Goal: Task Accomplishment & Management: Manage account settings

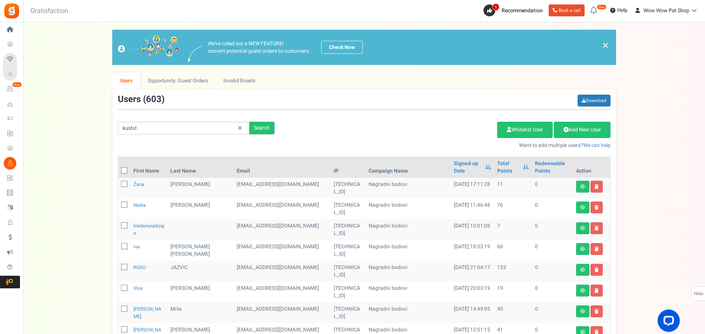
type input "kustić"
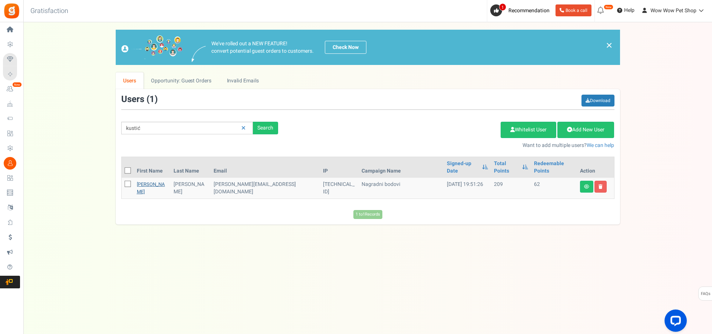
click at [145, 180] on link "[PERSON_NAME]" at bounding box center [151, 187] width 28 height 14
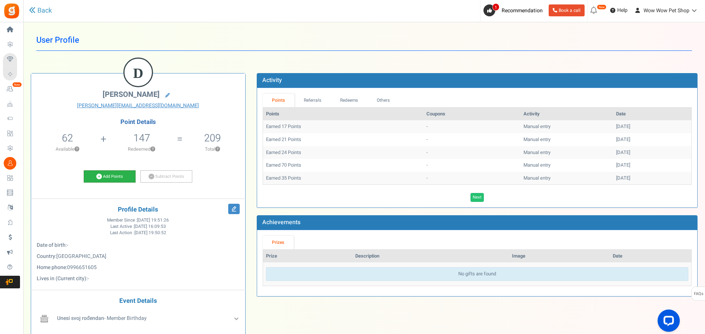
click at [112, 180] on link "Add Points" at bounding box center [110, 176] width 52 height 13
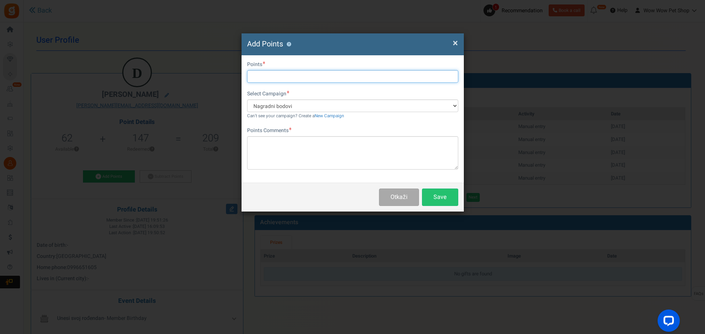
click at [266, 76] on input "text" at bounding box center [352, 76] width 211 height 13
type input "17"
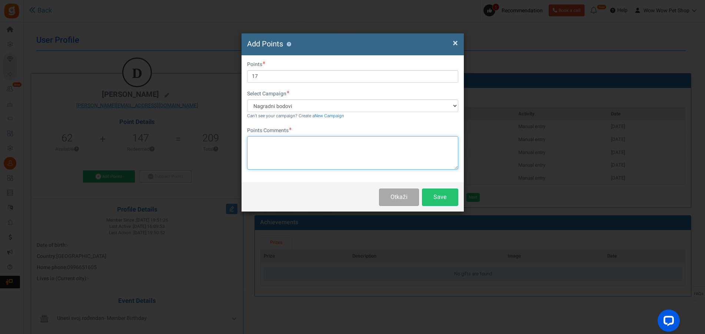
click at [306, 157] on textarea at bounding box center [352, 152] width 211 height 33
paste textarea "1545"
type textarea "Račun br. 1545"
click at [442, 189] on button "Save" at bounding box center [440, 196] width 36 height 17
